Goal: Find contact information: Find contact information

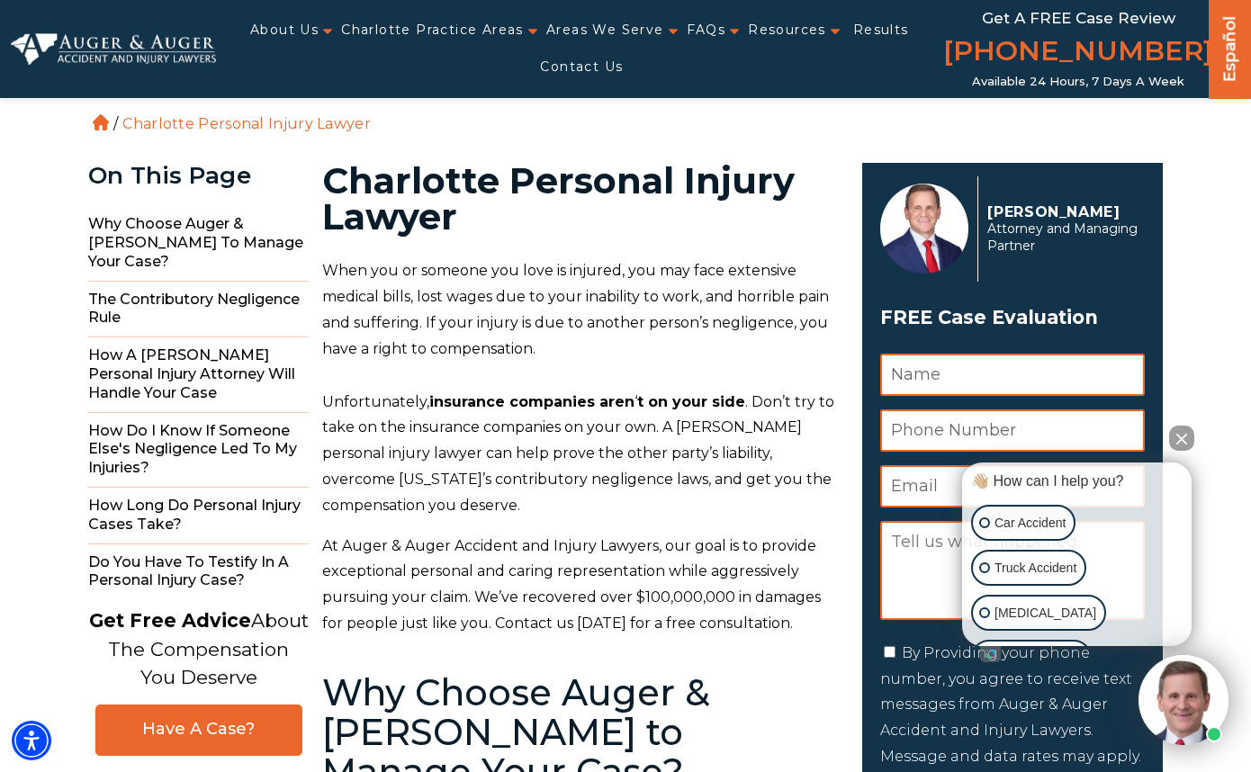
click at [837, 333] on p "When you or someone you love is injured, you may face extensive medical bills, …" at bounding box center [581, 310] width 519 height 104
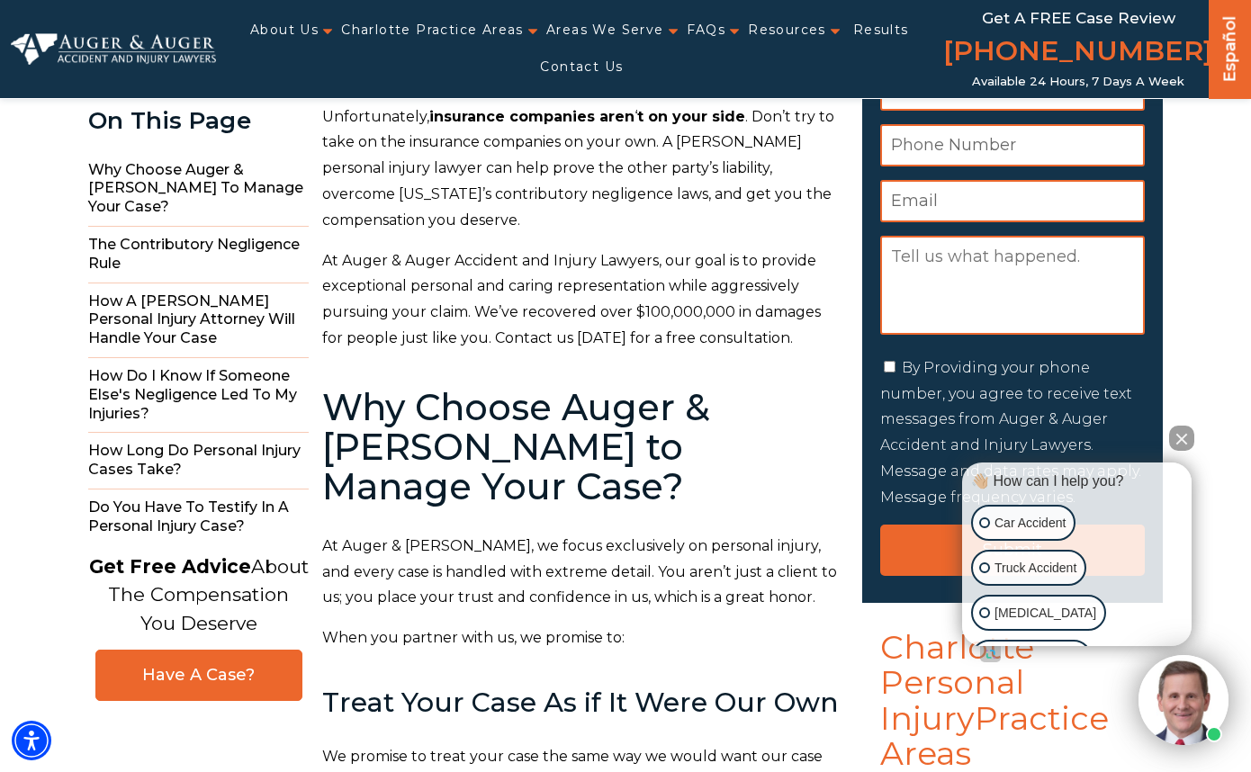
scroll to position [360, 0]
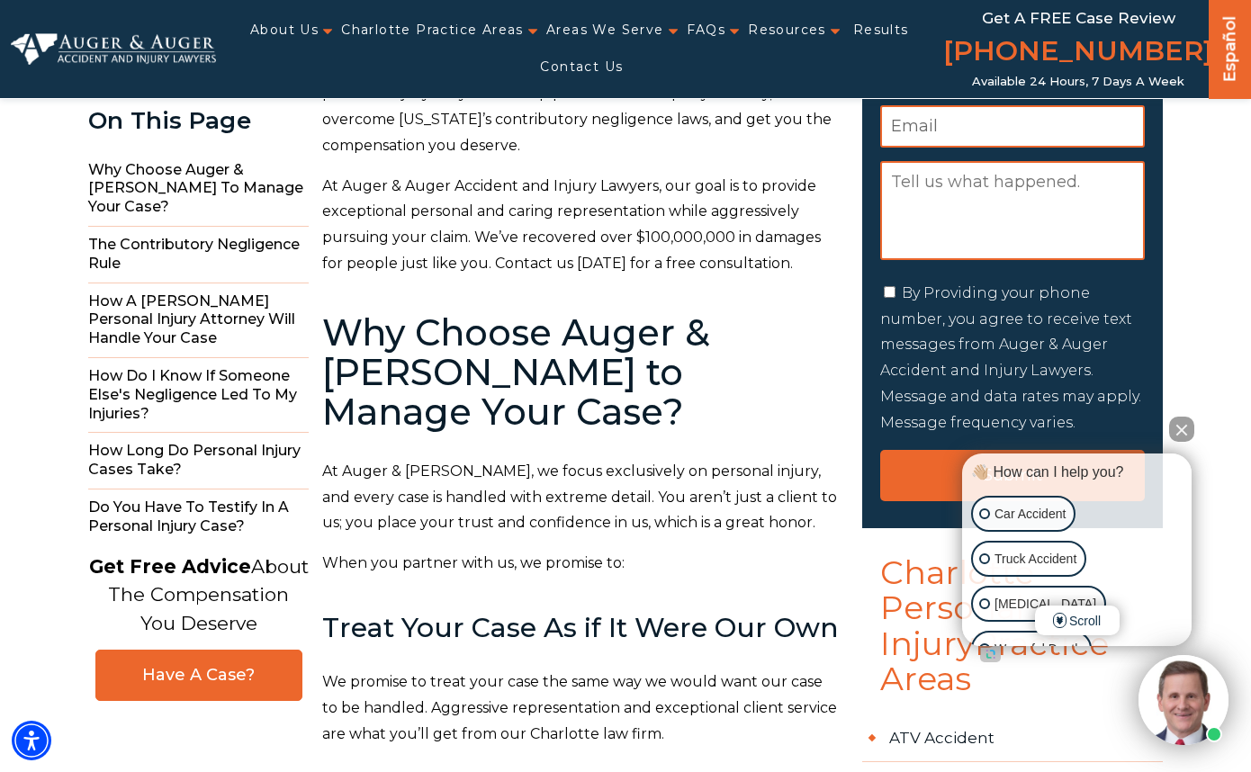
click at [1178, 429] on button "Close Intaker Chat Widget" at bounding box center [1181, 429] width 25 height 25
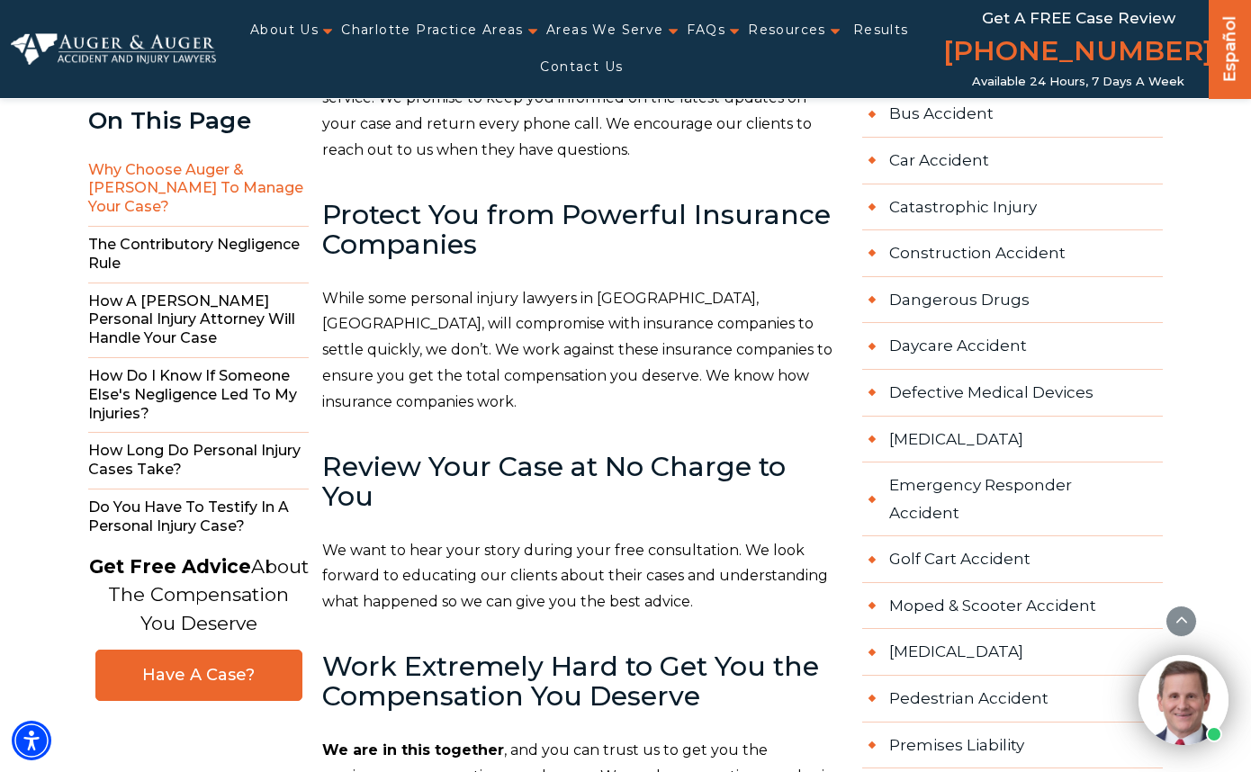
scroll to position [720, 0]
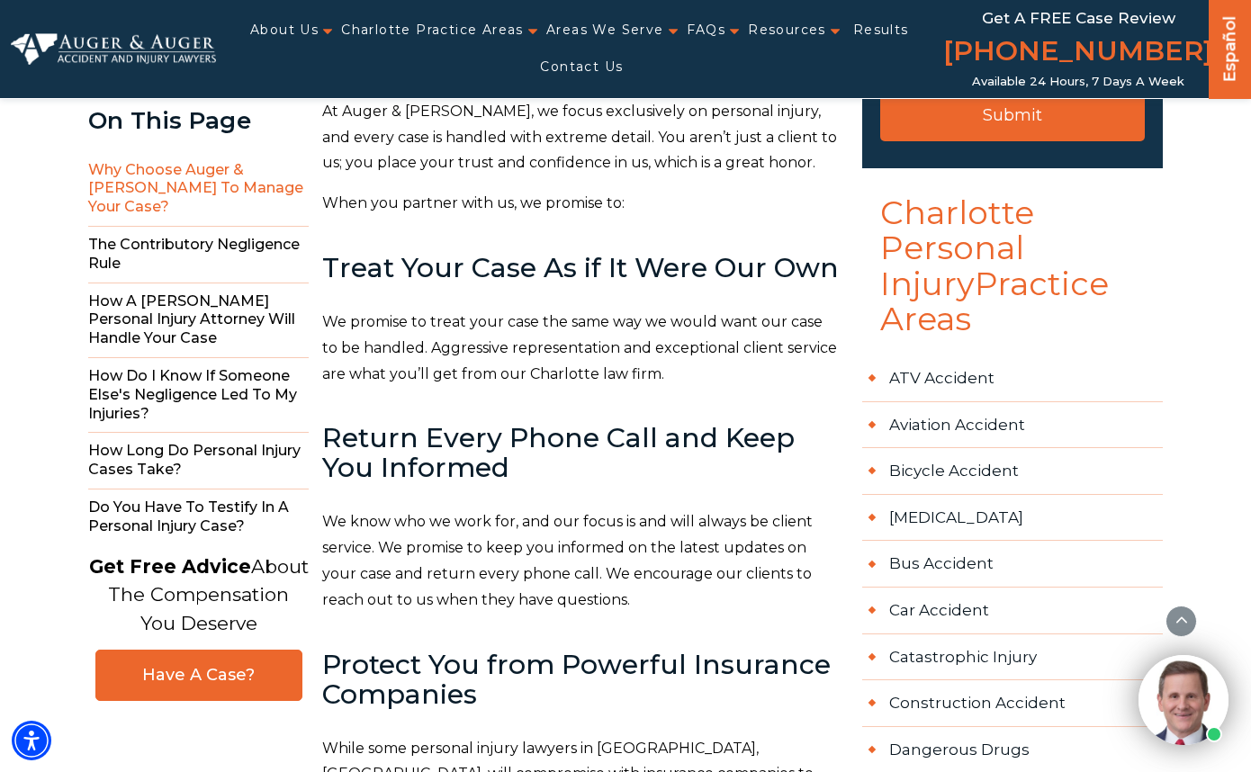
click at [330, 31] on ul "About Us Attorneys Herbert Auger Arlene Auger Hunter Gillespie Madison McLawhor…" at bounding box center [582, 49] width 732 height 74
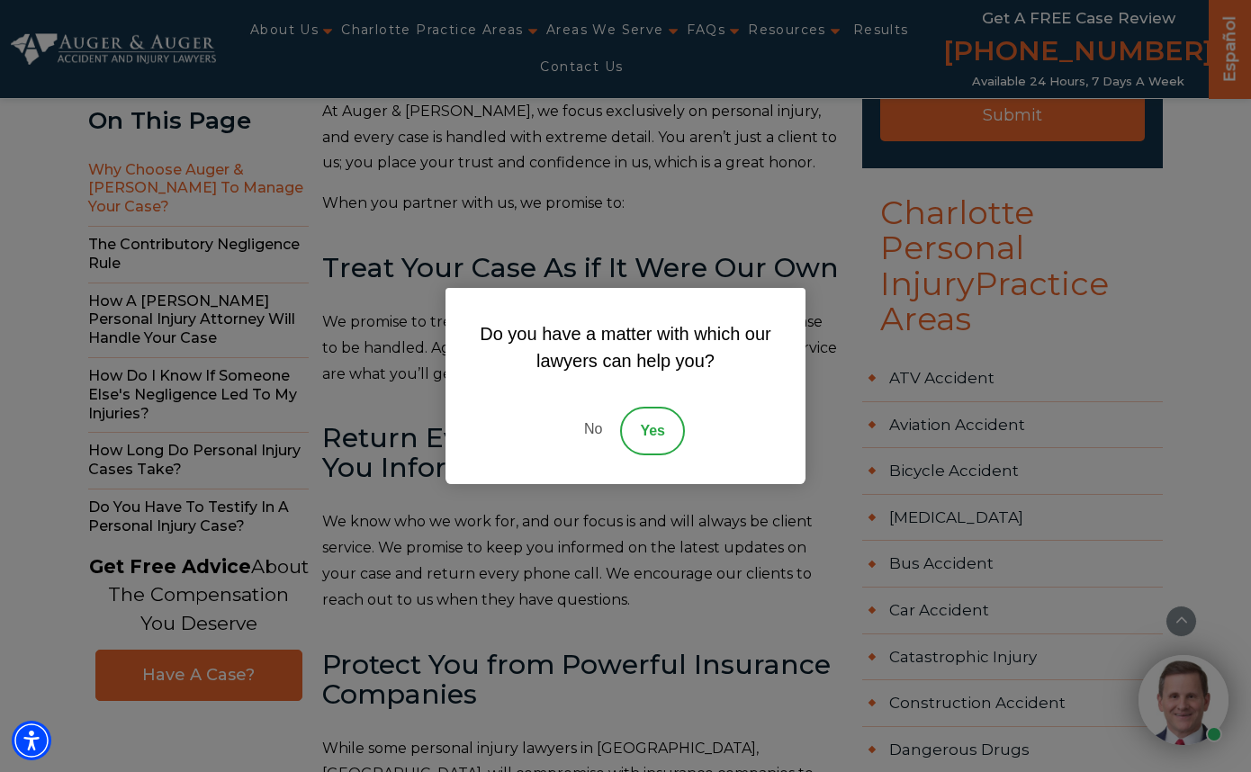
click at [601, 430] on link "No" at bounding box center [593, 431] width 54 height 49
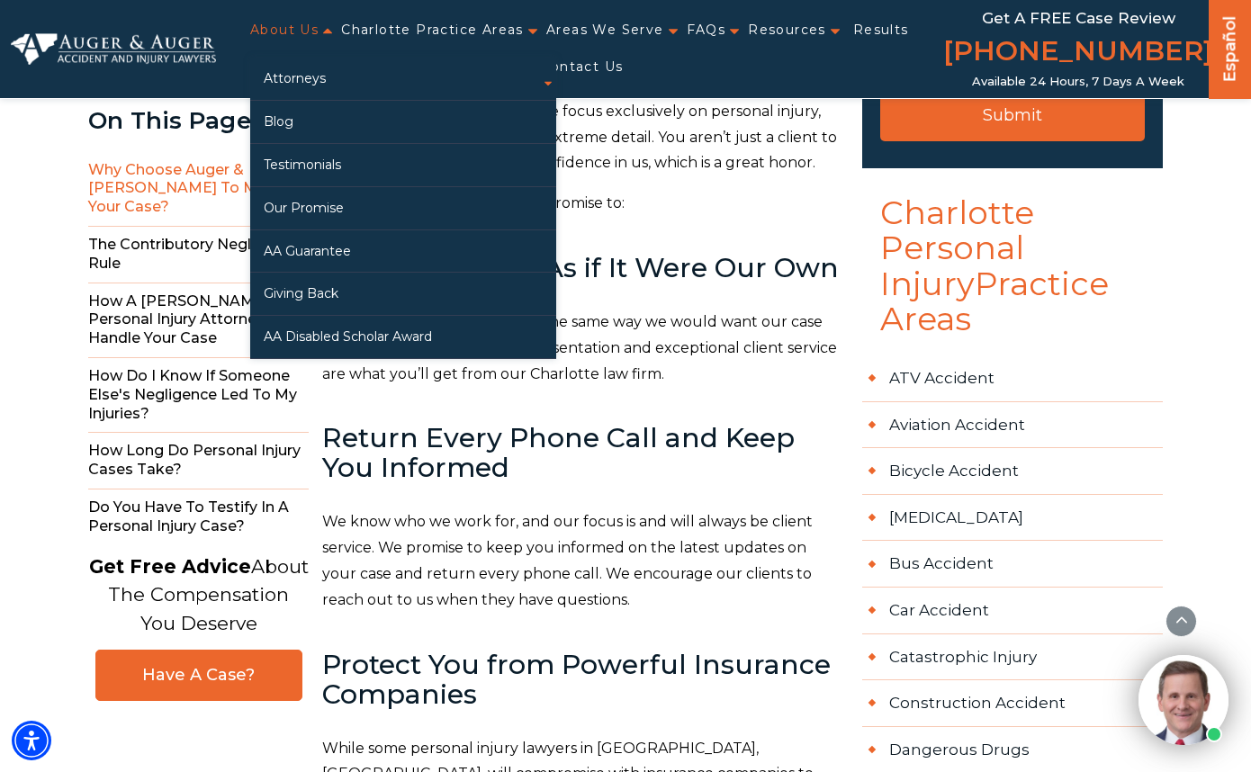
click at [319, 32] on link "About Us" at bounding box center [284, 30] width 68 height 37
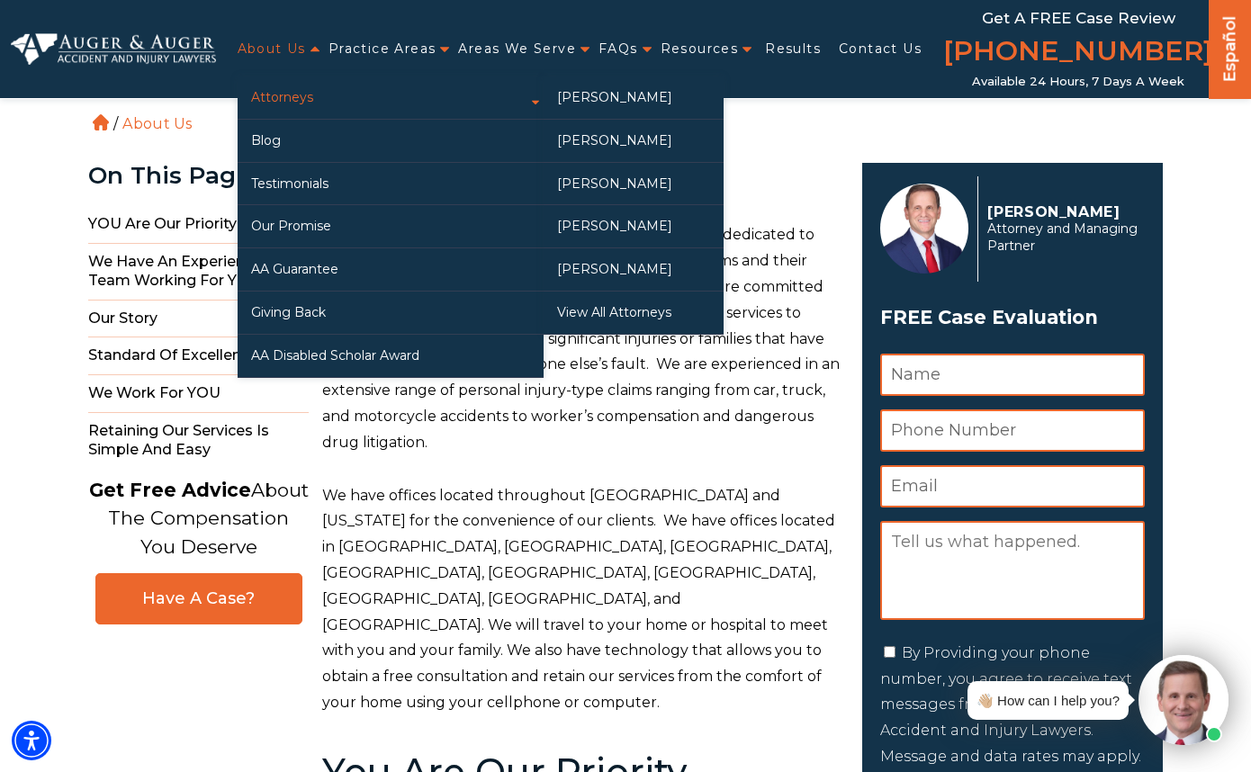
click at [305, 94] on link "Attorneys" at bounding box center [391, 98] width 306 height 42
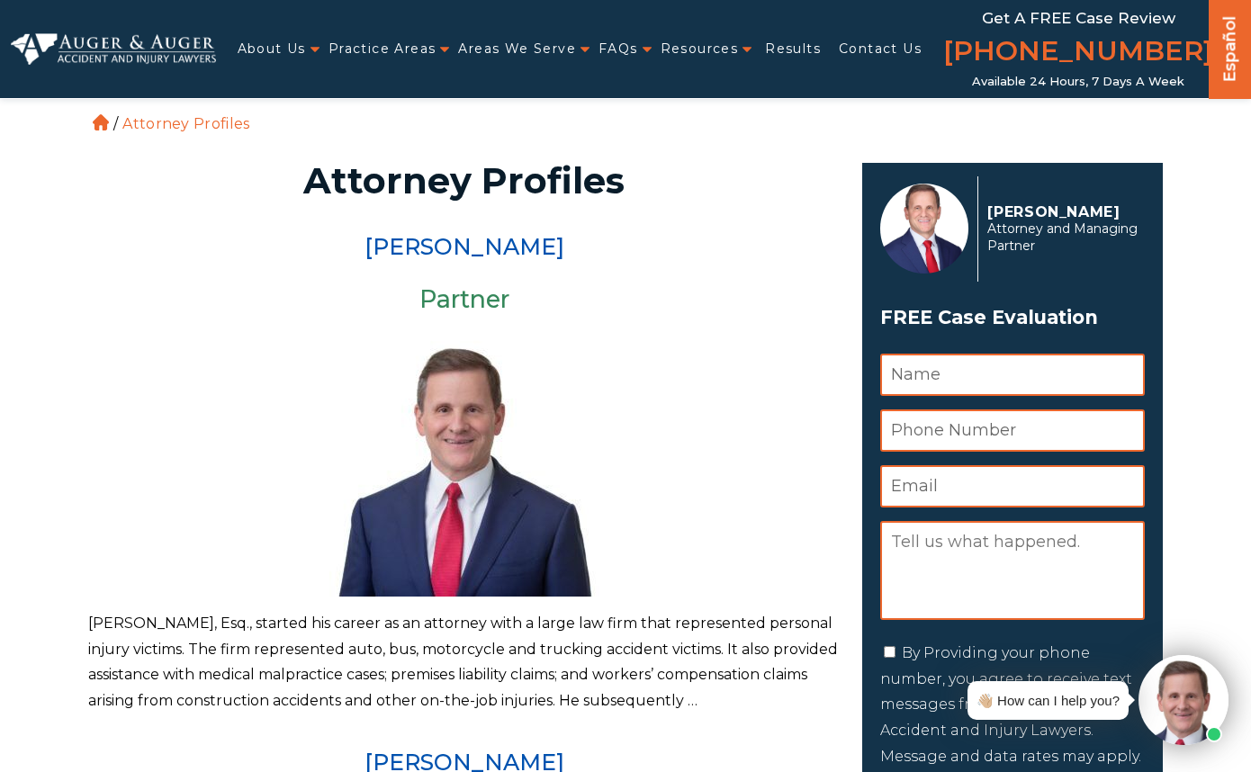
click at [781, 497] on div at bounding box center [464, 462] width 753 height 270
click at [878, 40] on link "Contact Us" at bounding box center [880, 49] width 83 height 37
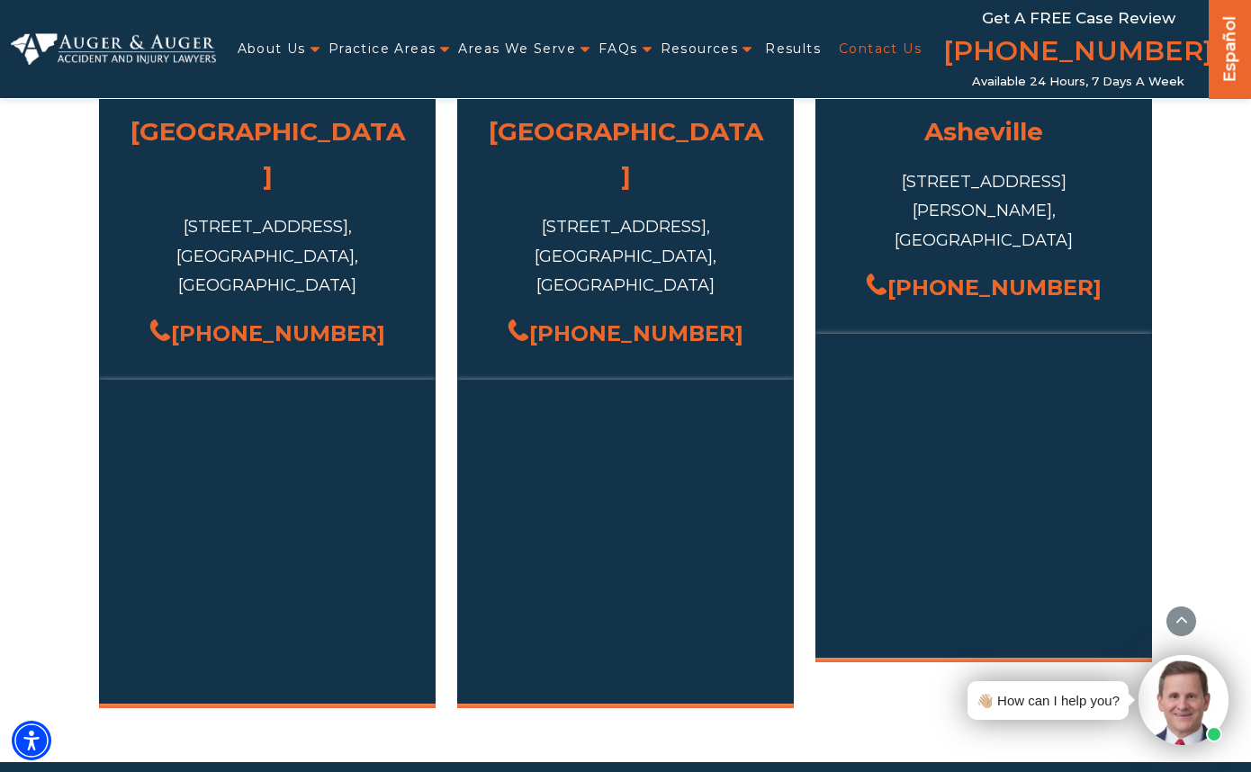
scroll to position [1621, 0]
